Goal: Check status: Check status

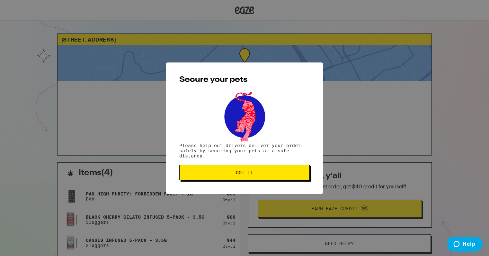
click at [237, 175] on span "Got it" at bounding box center [244, 172] width 17 height 5
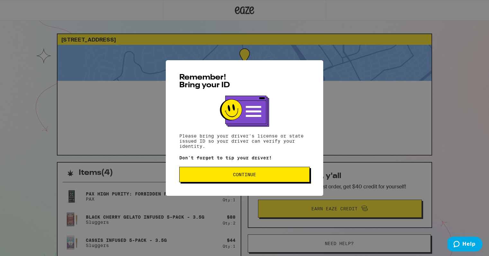
click at [231, 177] on span "Continue" at bounding box center [245, 174] width 120 height 5
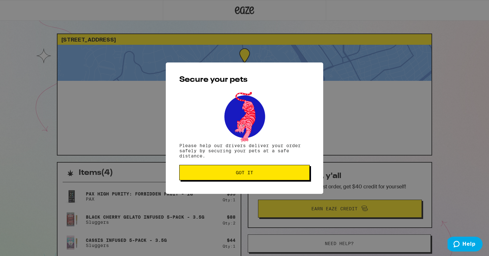
click at [241, 174] on span "Got it" at bounding box center [244, 172] width 17 height 5
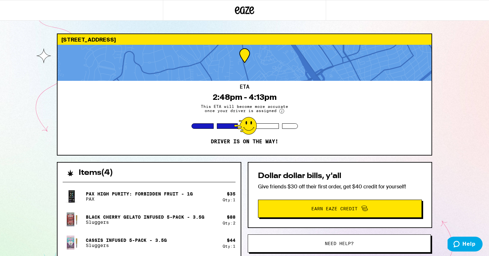
click at [280, 113] on circle at bounding box center [282, 111] width 5 height 5
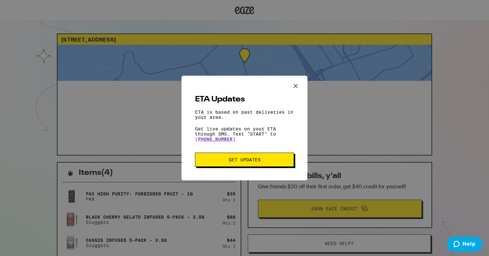
drag, startPoint x: 240, startPoint y: 159, endPoint x: 301, endPoint y: 91, distance: 91.3
click at [302, 95] on div "ETA Updates ETA is based on past deliveries in your area. Get live updates on y…" at bounding box center [245, 128] width 126 height 105
click at [296, 86] on icon "Close ETA information modal" at bounding box center [296, 86] width 10 height 10
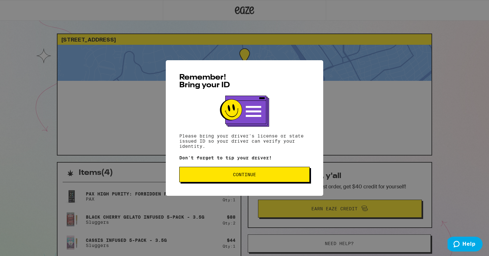
click at [215, 182] on button "Continue" at bounding box center [244, 174] width 131 height 15
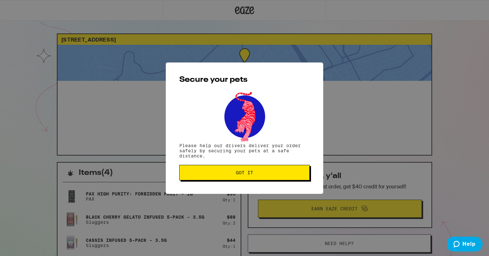
click at [218, 171] on span "Got it" at bounding box center [245, 172] width 120 height 5
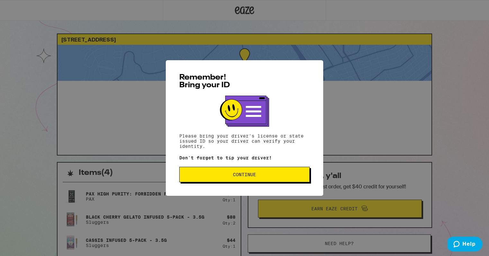
click at [236, 179] on button "Continue" at bounding box center [244, 174] width 131 height 15
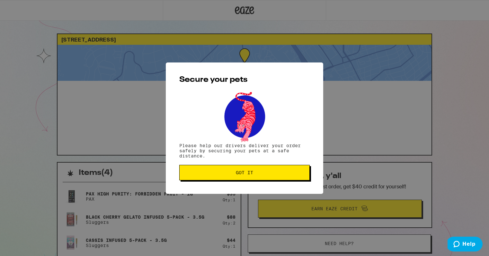
click at [236, 179] on button "Got it" at bounding box center [244, 172] width 131 height 15
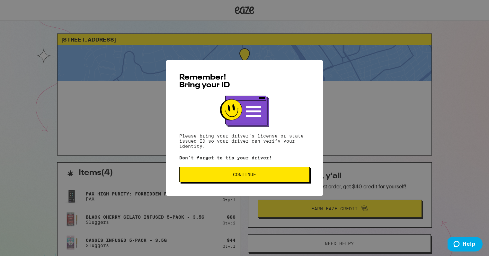
click at [272, 175] on span "Continue" at bounding box center [245, 174] width 120 height 5
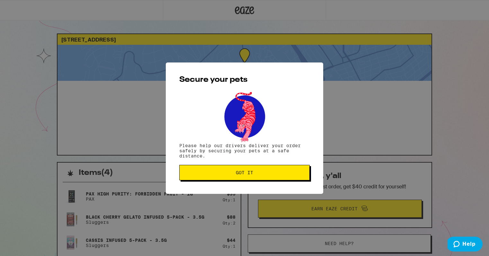
click at [264, 176] on button "Got it" at bounding box center [244, 172] width 131 height 15
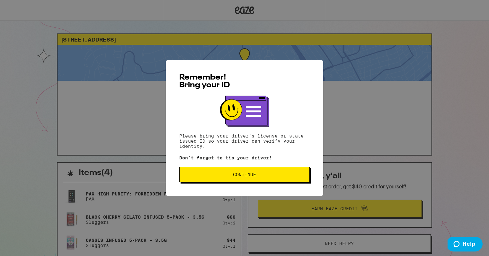
click at [291, 167] on div "Remember! Bring your ID Please bring your driver's license or state issued ID s…" at bounding box center [245, 127] width 158 height 135
click at [289, 170] on button "Continue" at bounding box center [244, 174] width 131 height 15
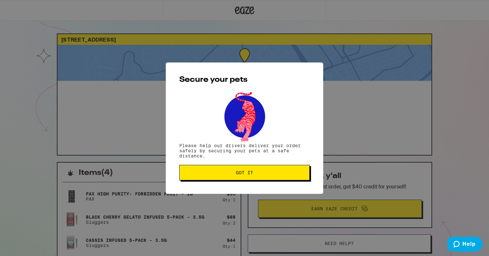
click at [286, 173] on span "Got it" at bounding box center [245, 172] width 120 height 5
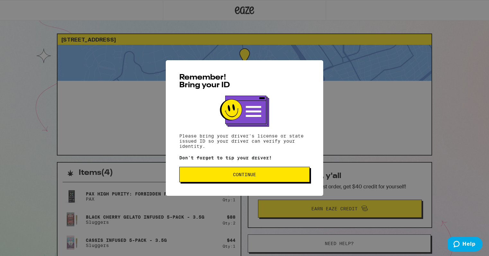
click at [211, 182] on button "Continue" at bounding box center [244, 174] width 131 height 15
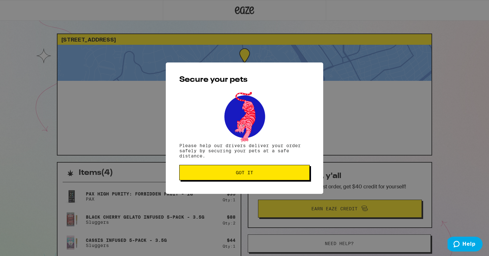
click at [259, 178] on button "Got it" at bounding box center [244, 172] width 131 height 15
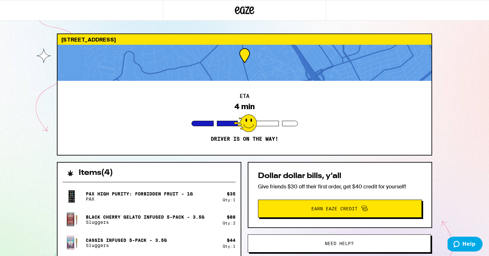
click at [259, 178] on div "Secure your pets Please help our drivers deliver your order safely by securing …" at bounding box center [244, 128] width 489 height 256
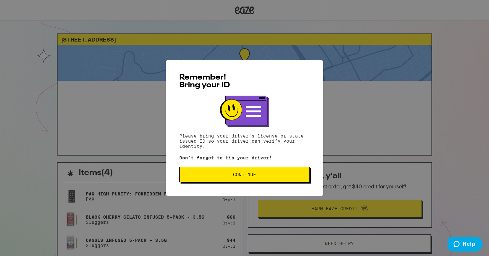
click at [194, 174] on span "Continue" at bounding box center [245, 174] width 120 height 5
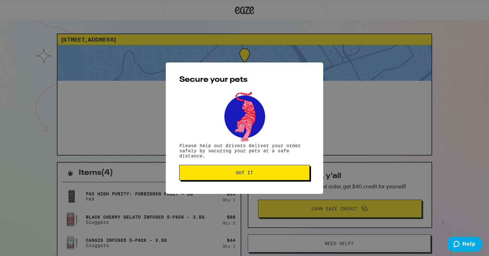
click at [194, 174] on span "Got it" at bounding box center [245, 172] width 120 height 5
